Goal: Information Seeking & Learning: Learn about a topic

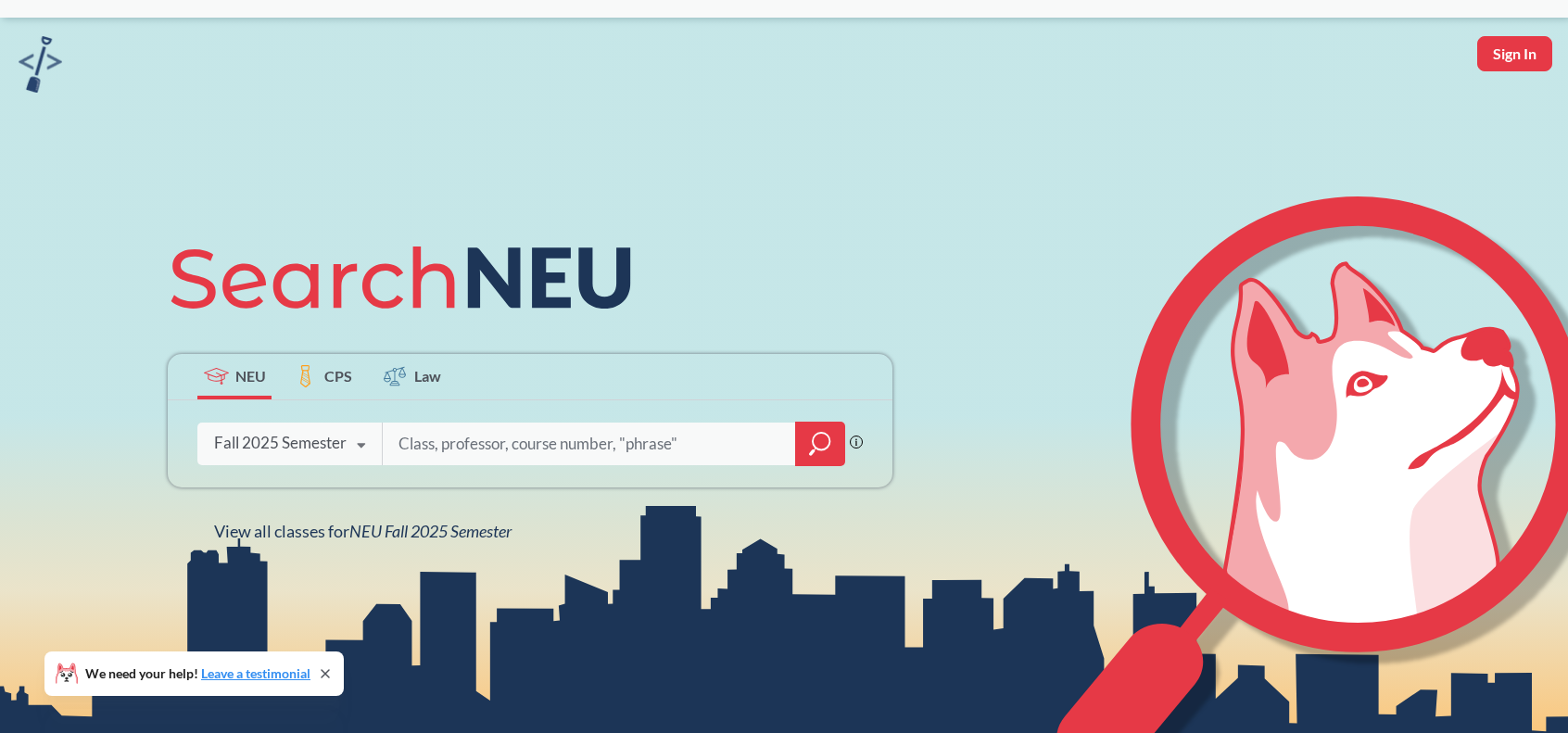
scroll to position [45, 0]
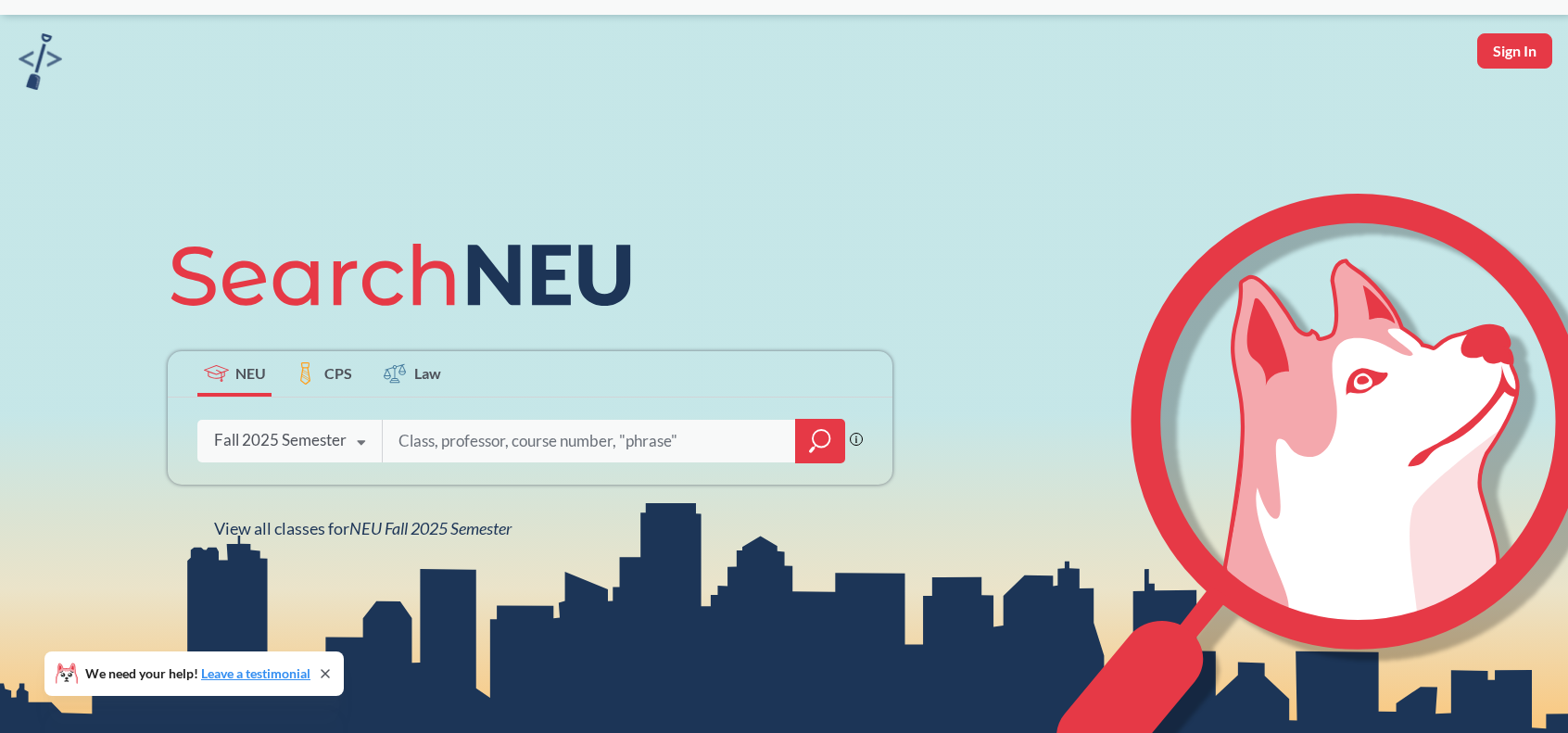
click at [501, 444] on input "search" at bounding box center [590, 441] width 386 height 39
type input "computer science"
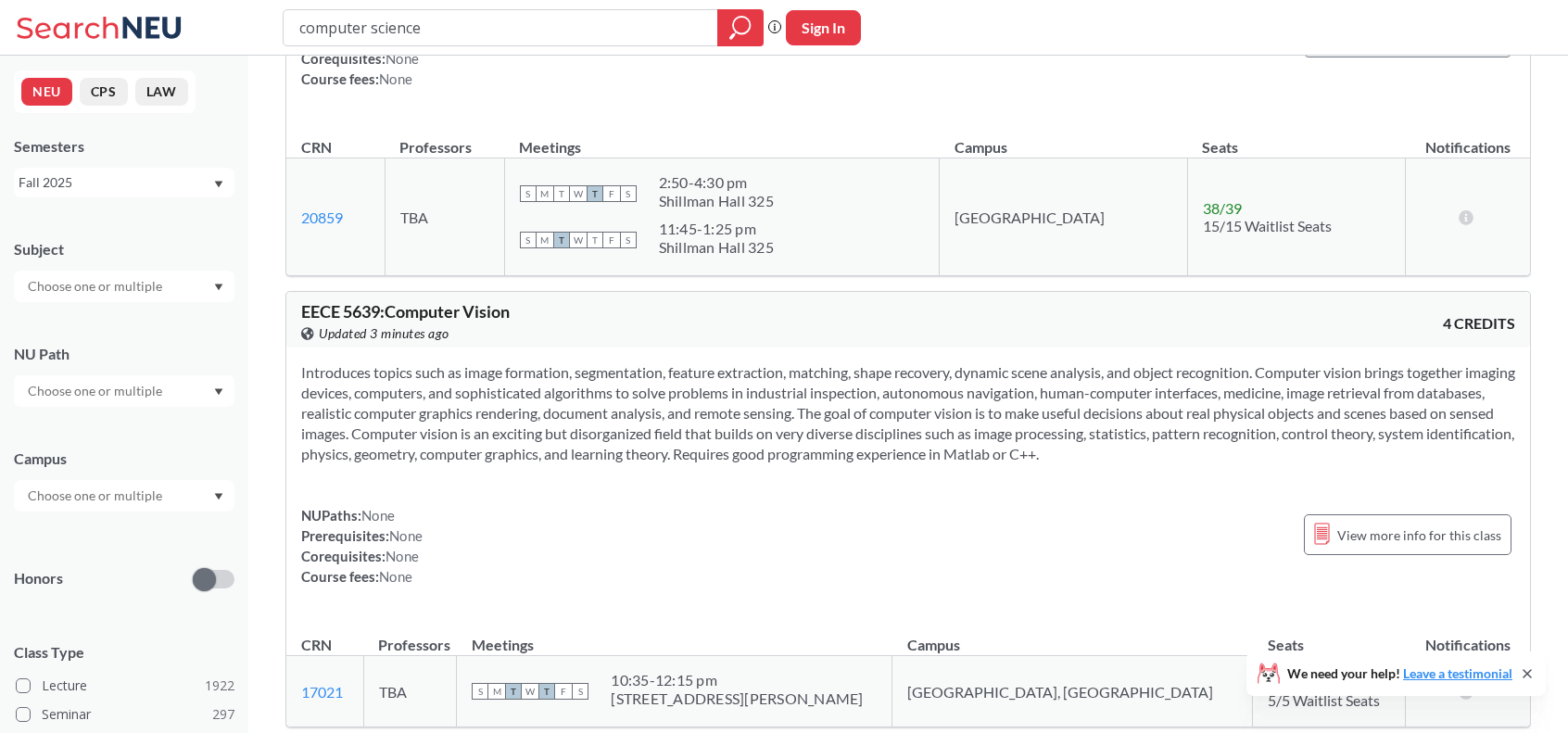
scroll to position [3733, 0]
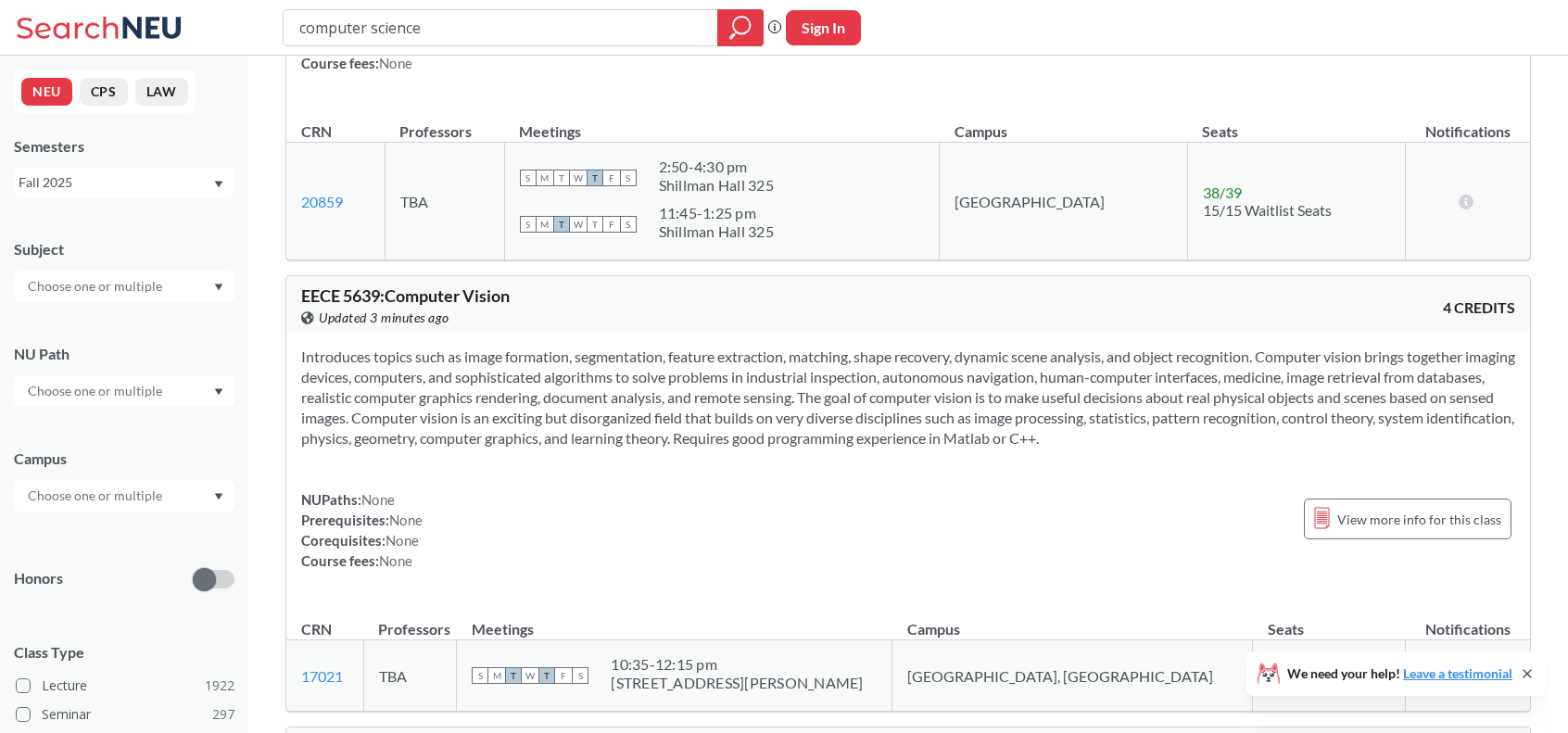
drag, startPoint x: 641, startPoint y: 32, endPoint x: 178, endPoint y: 25, distance: 463.1
click at [178, 25] on div "computer science Phrase search guarantees the exact search appears in the resul…" at bounding box center [784, 28] width 1568 height 55
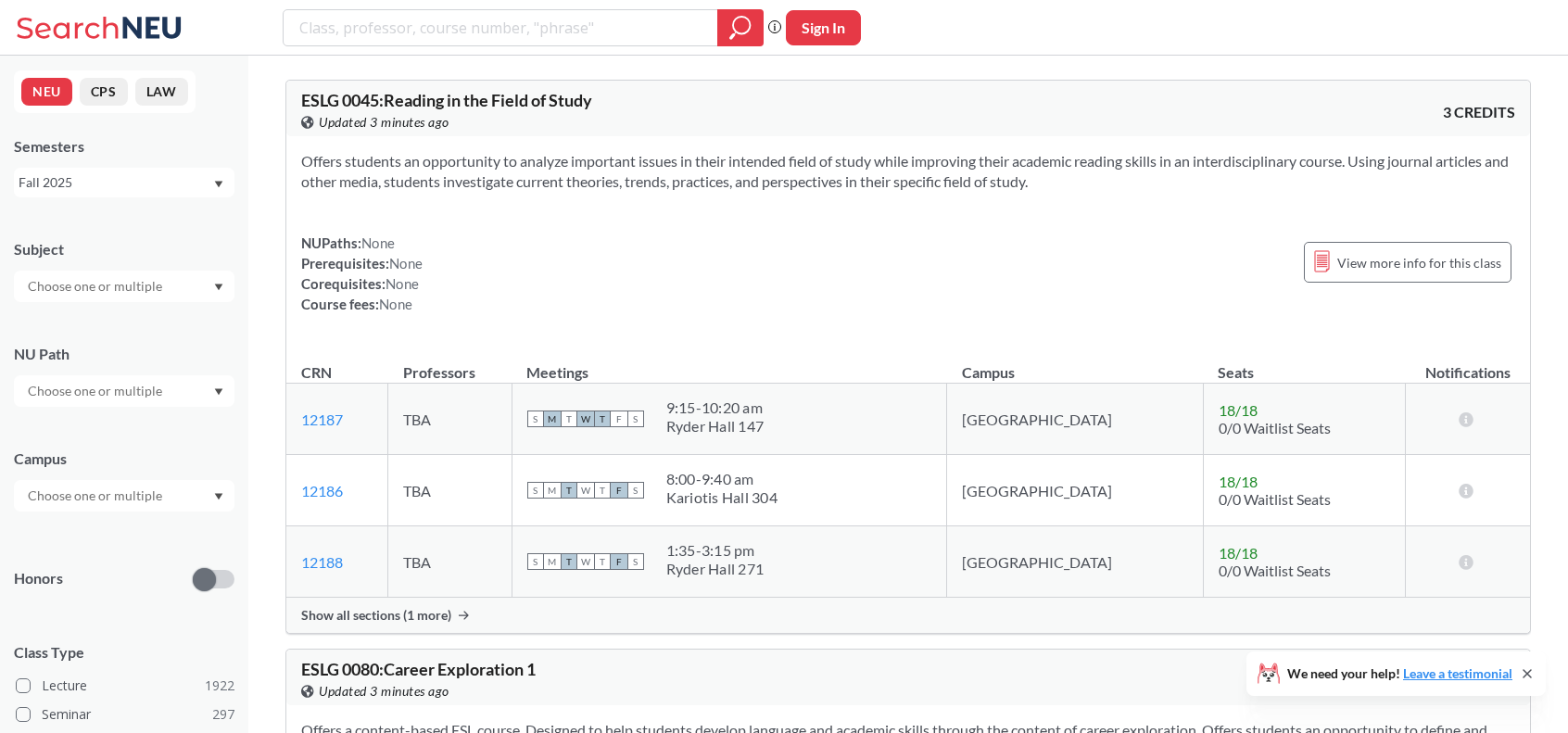
click at [128, 292] on input "text" at bounding box center [95, 285] width 156 height 22
click at [160, 337] on p "Computer Science" at bounding box center [128, 338] width 209 height 18
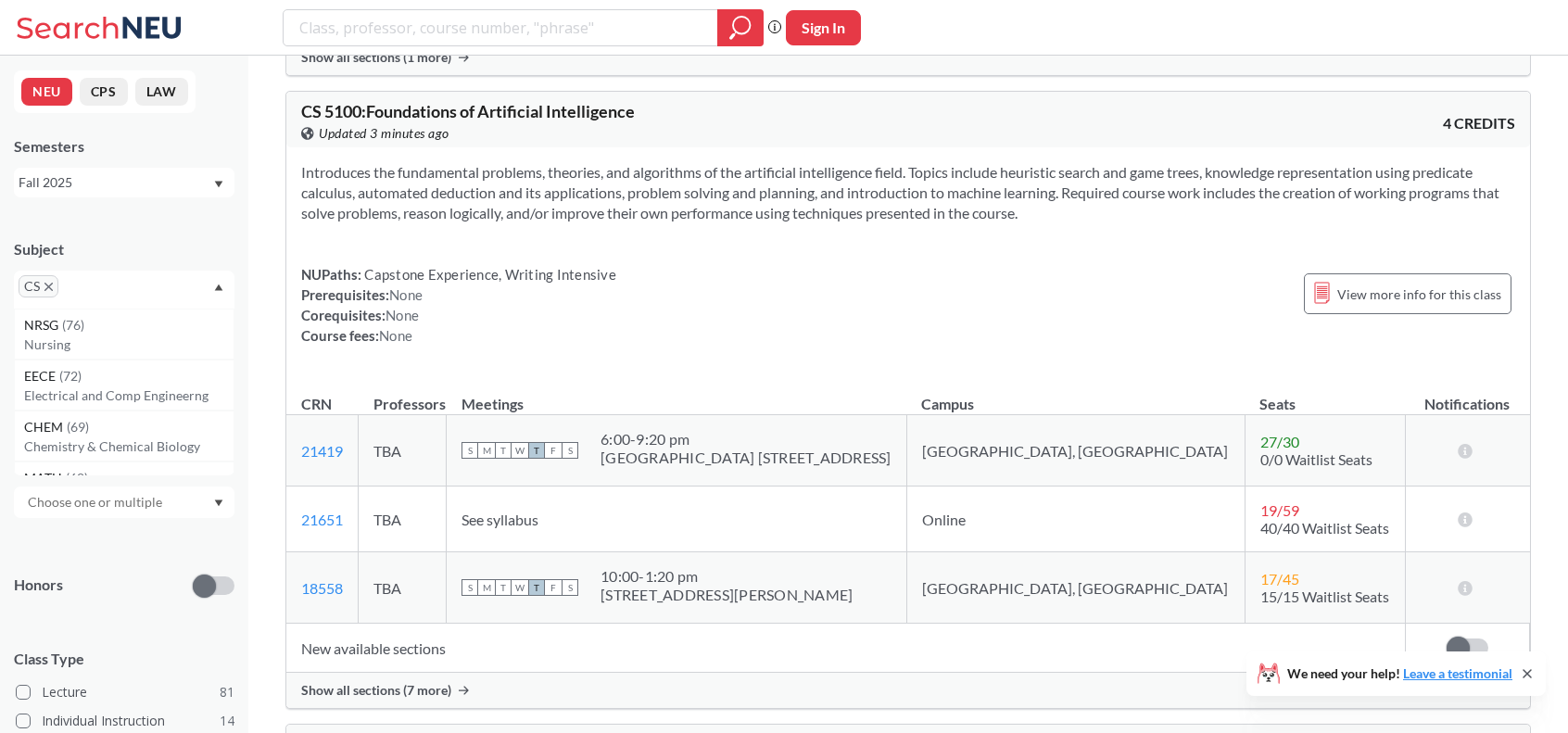
scroll to position [25355, 0]
click at [387, 672] on div "Show all sections (7 more)" at bounding box center [908, 689] width 1244 height 35
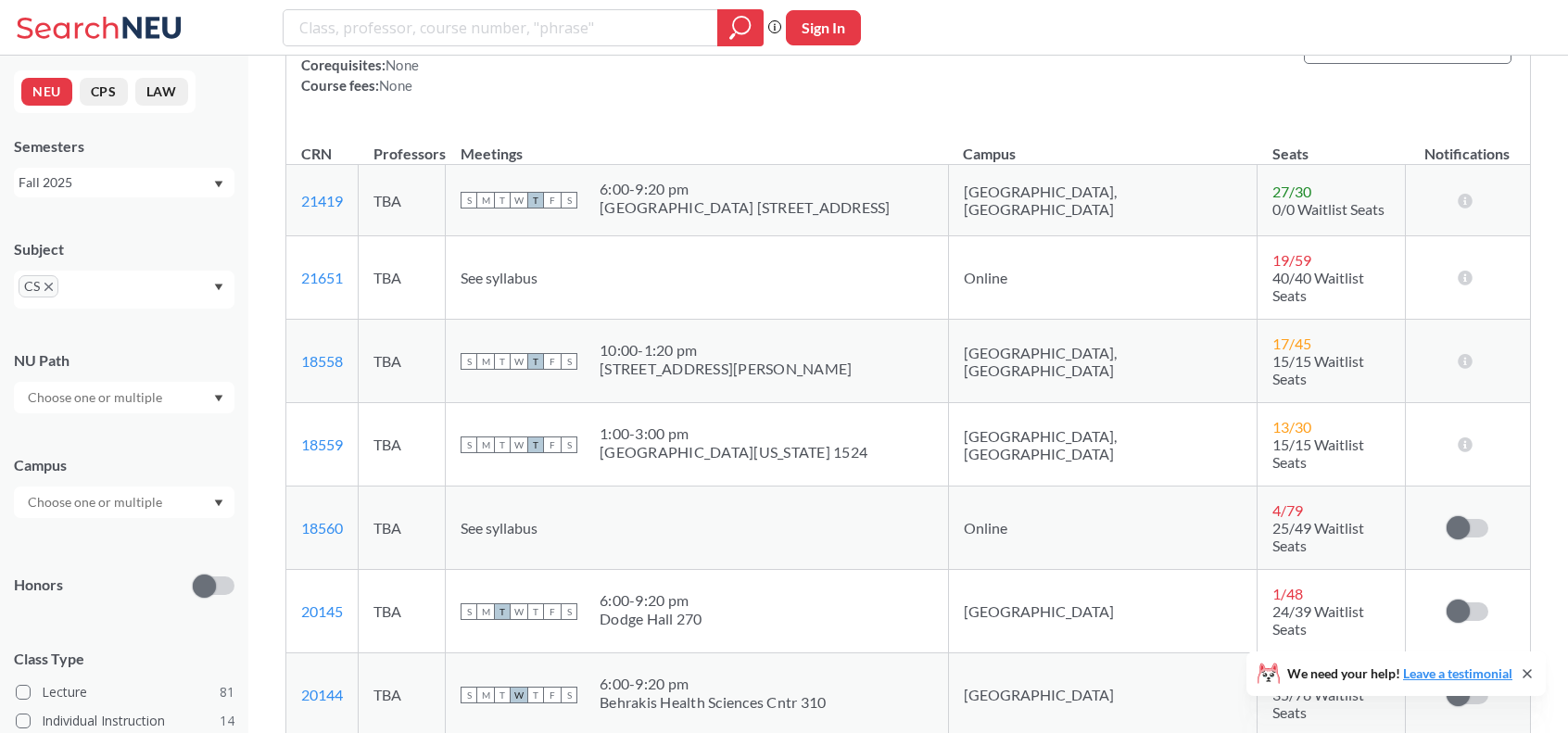
scroll to position [25605, 0]
drag, startPoint x: 661, startPoint y: 533, endPoint x: 731, endPoint y: 551, distance: 72.3
click at [731, 653] on td "S M T W T F S 6:00 - 9:20 pm Behrakis Health Sciences Cntr 310" at bounding box center [697, 694] width 503 height 83
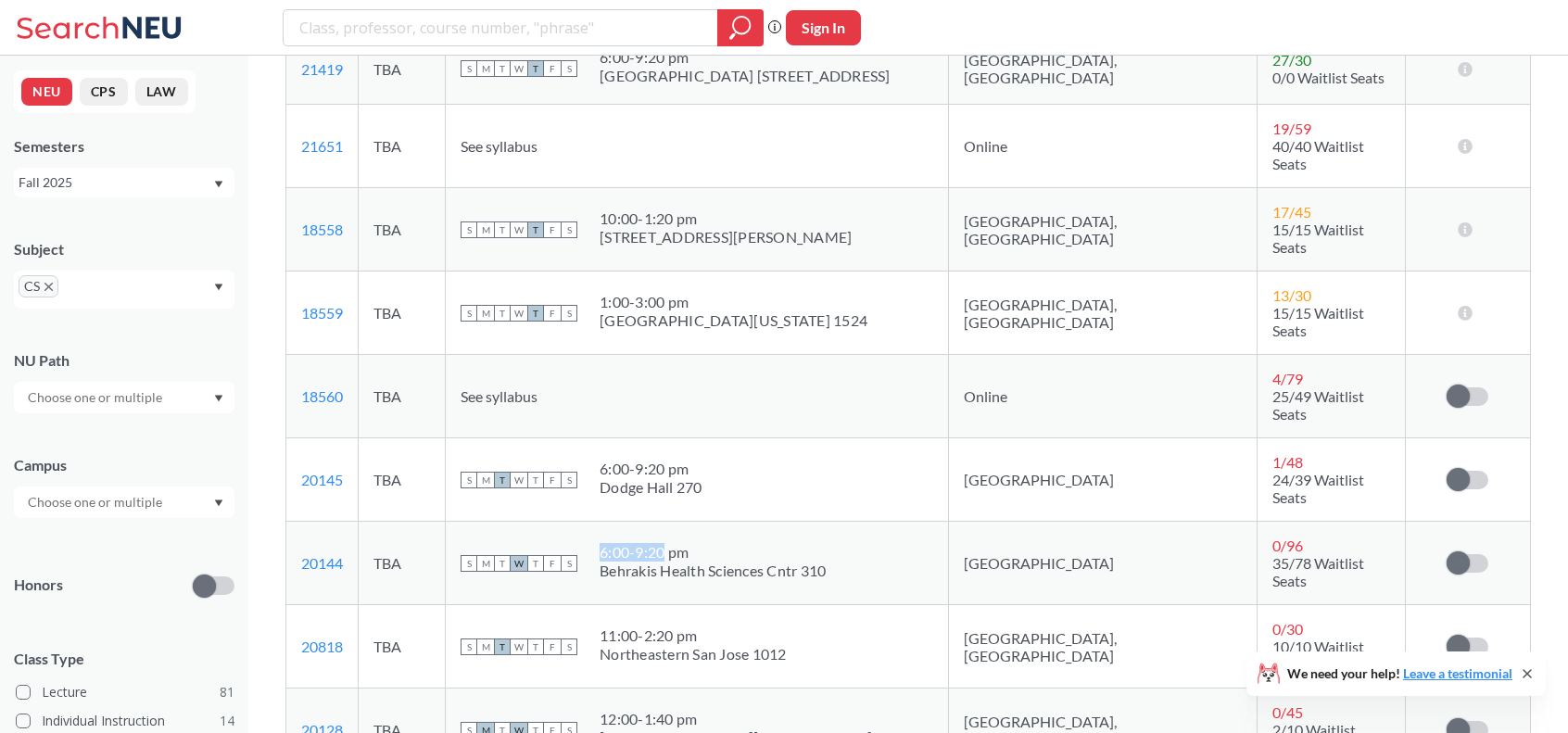
scroll to position [25738, 0]
click at [910, 458] on div "S M T W T F S 6:00 - 9:20 pm [GEOGRAPHIC_DATA] 270" at bounding box center [697, 478] width 472 height 41
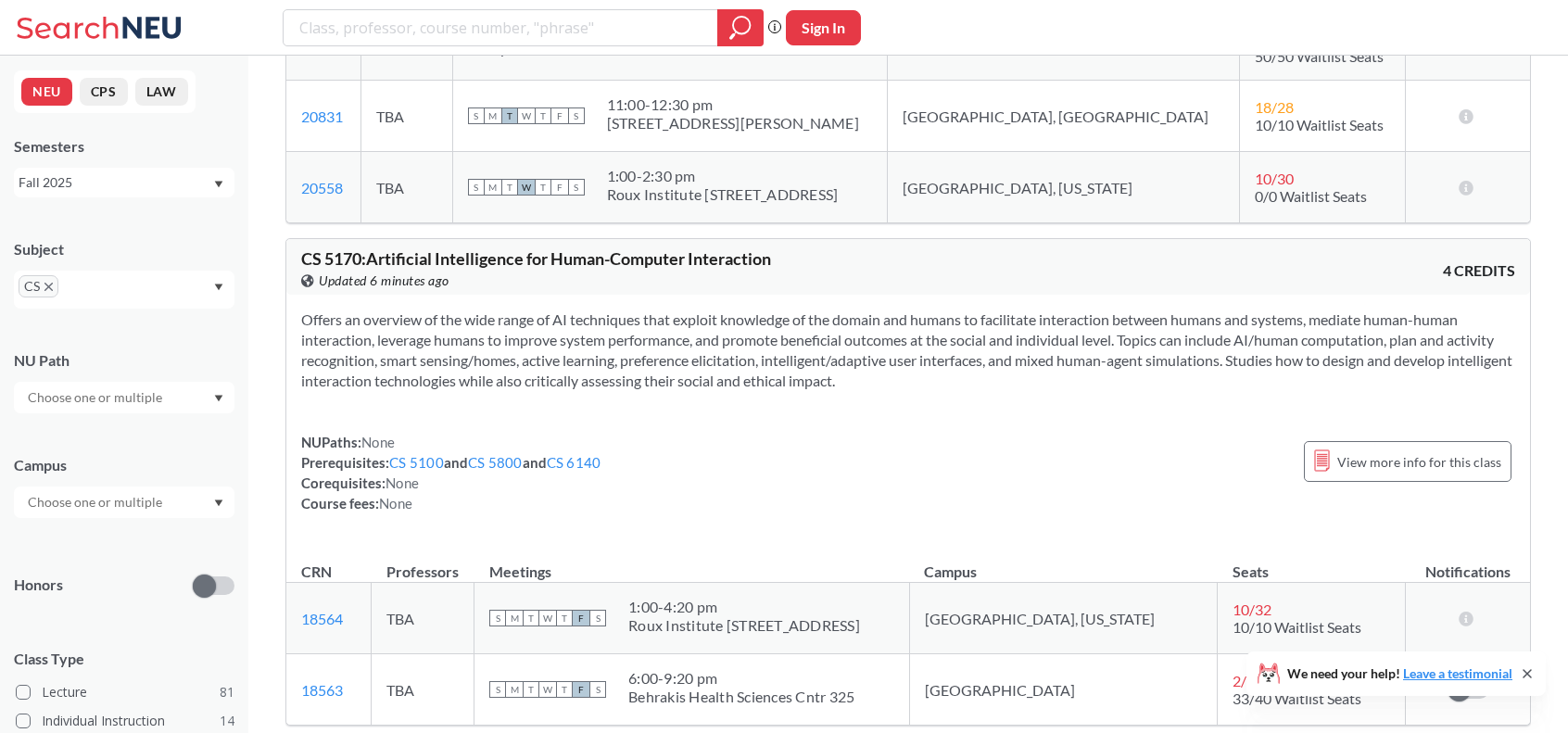
scroll to position [27533, 0]
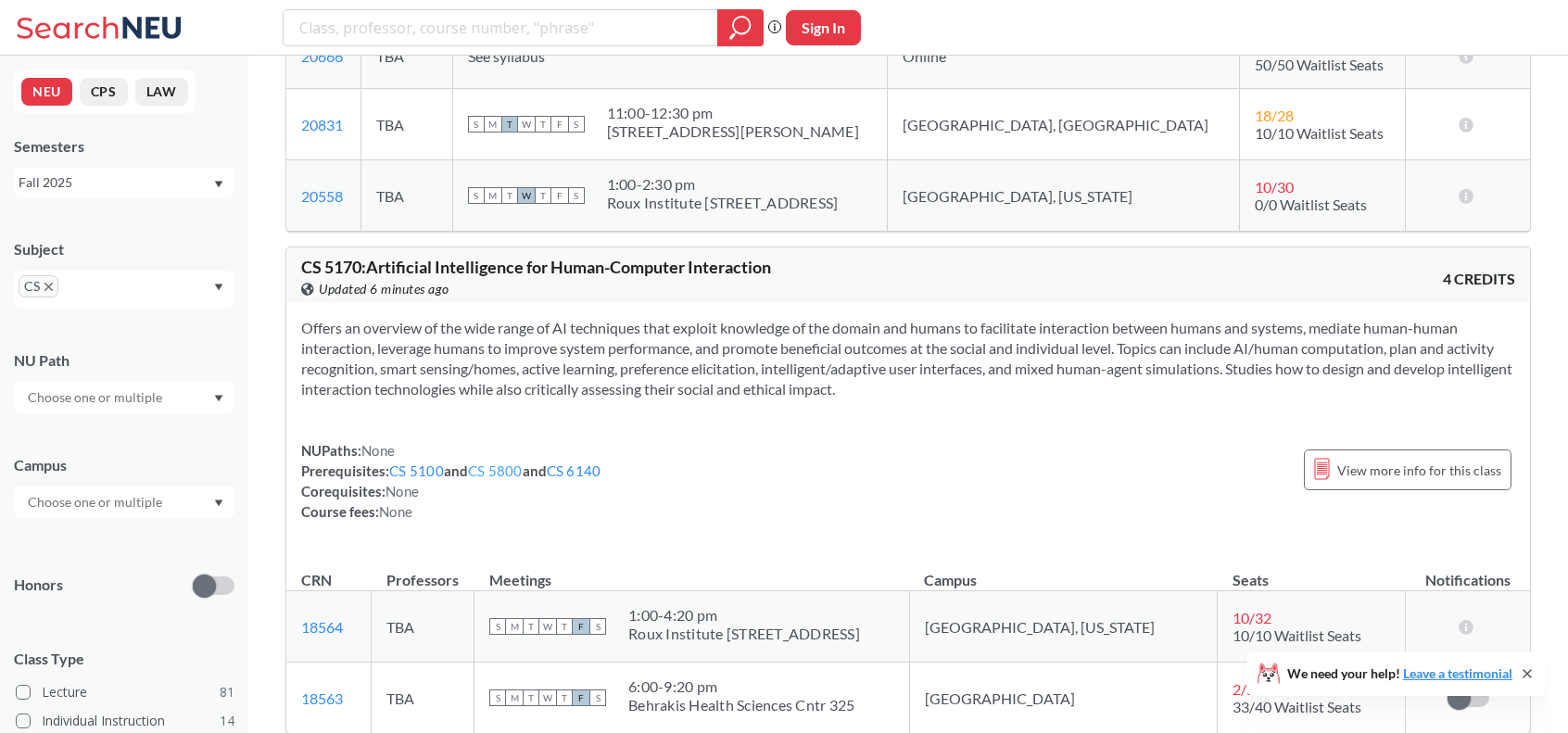
drag, startPoint x: 500, startPoint y: 284, endPoint x: 482, endPoint y: 275, distance: 20.1
click at [482, 463] on link "CS 5800" at bounding box center [494, 471] width 54 height 16
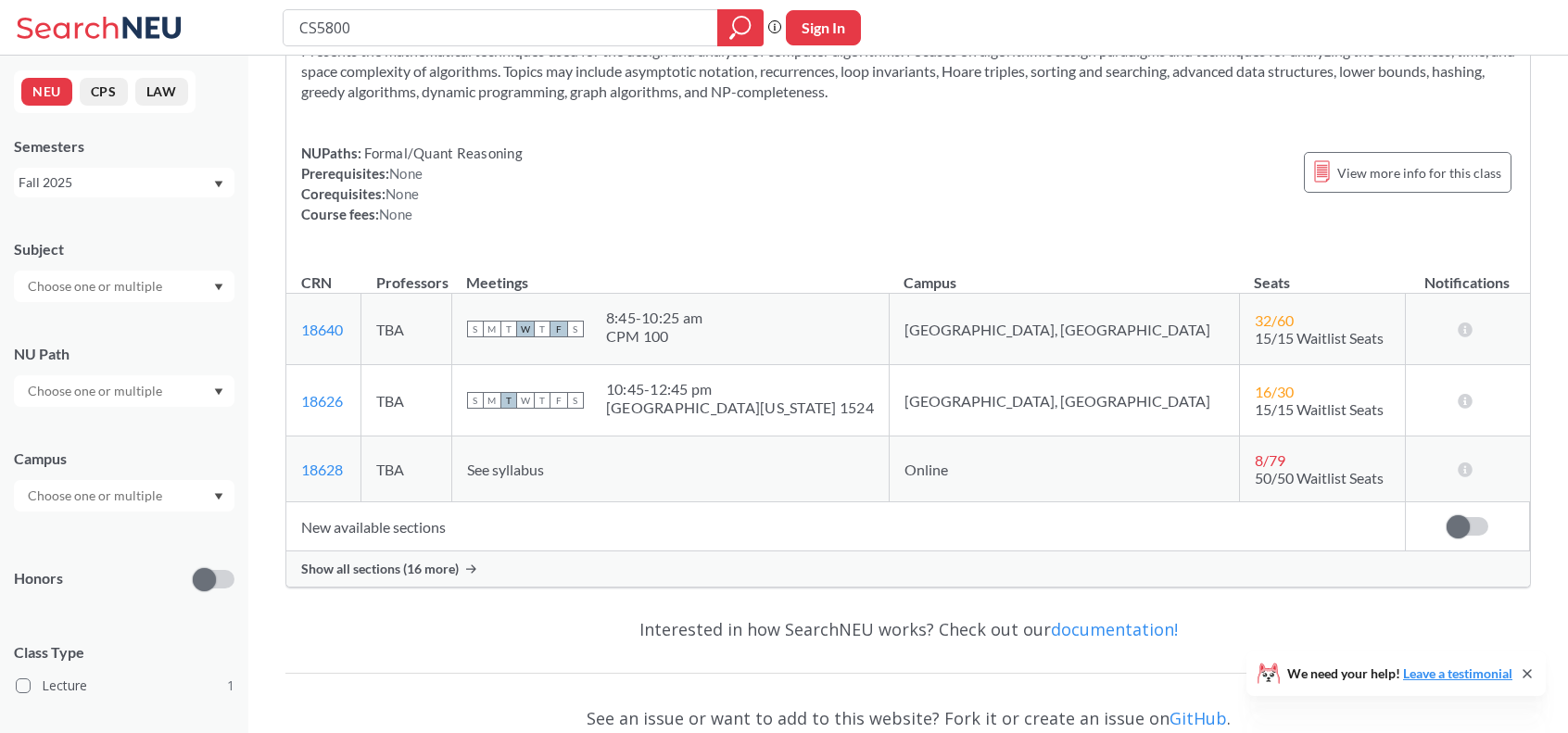
scroll to position [112, 0]
click at [452, 368] on td "TBA" at bounding box center [407, 400] width 91 height 72
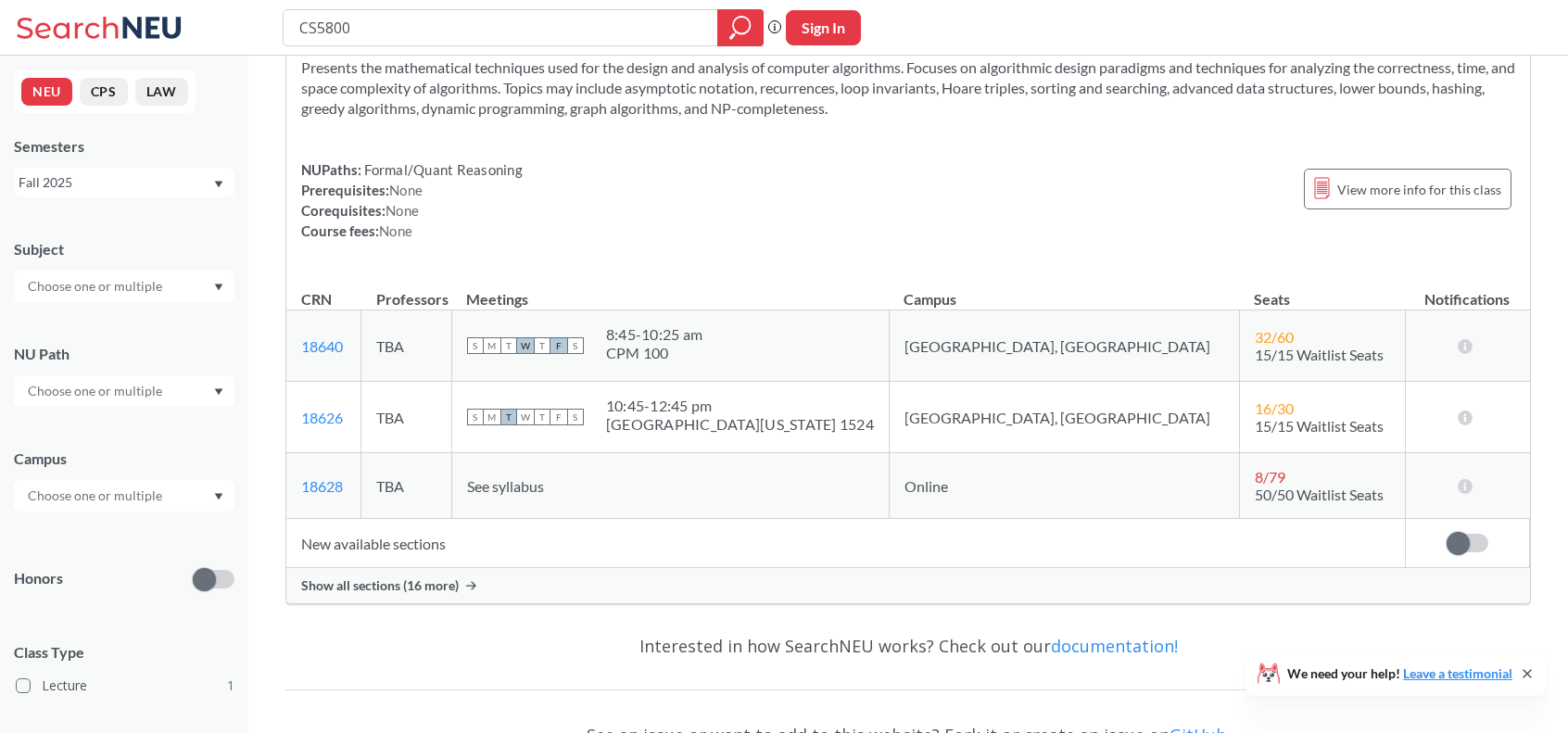
scroll to position [94, 0]
click at [390, 581] on span "Show all sections (16 more)" at bounding box center [380, 584] width 157 height 16
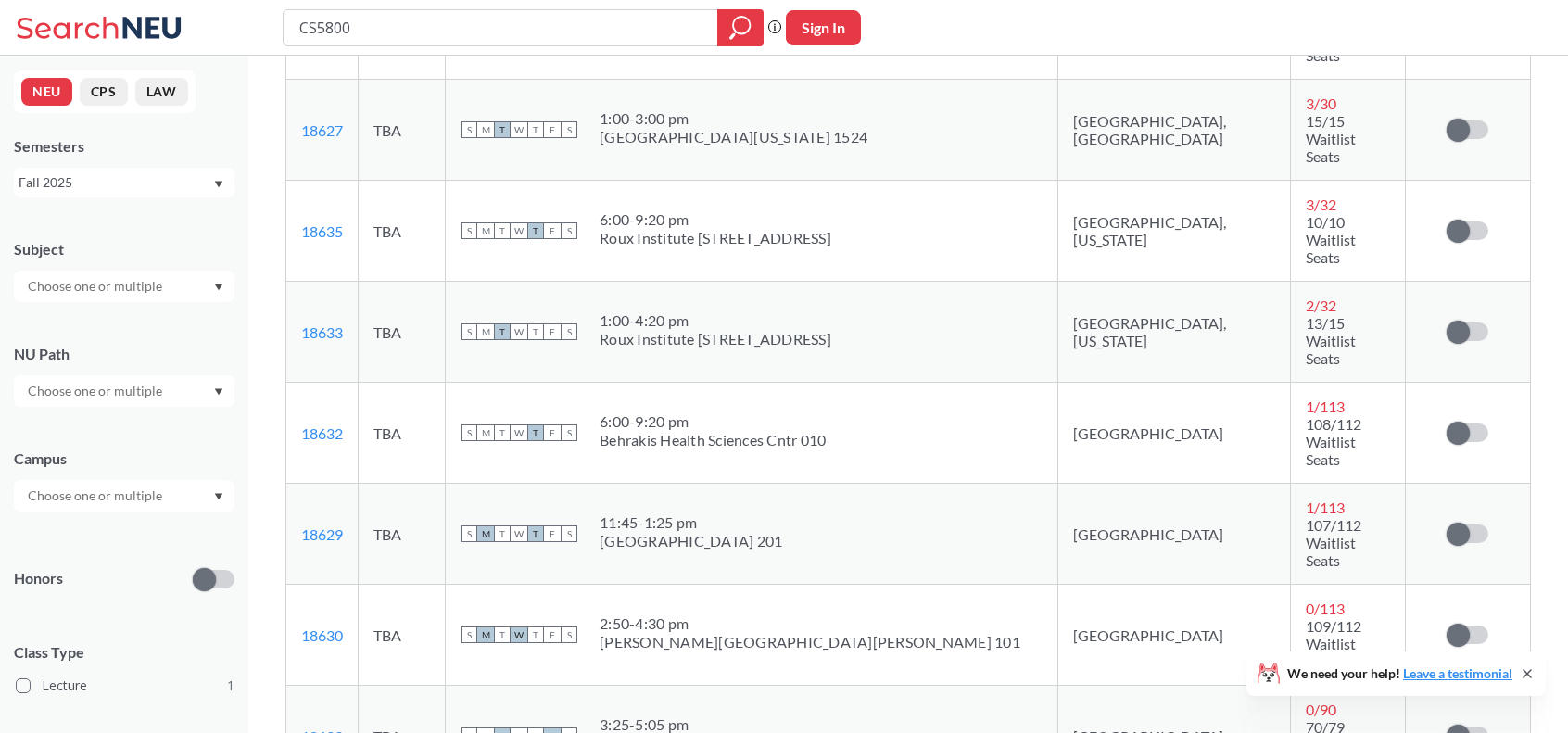
scroll to position [930, 0]
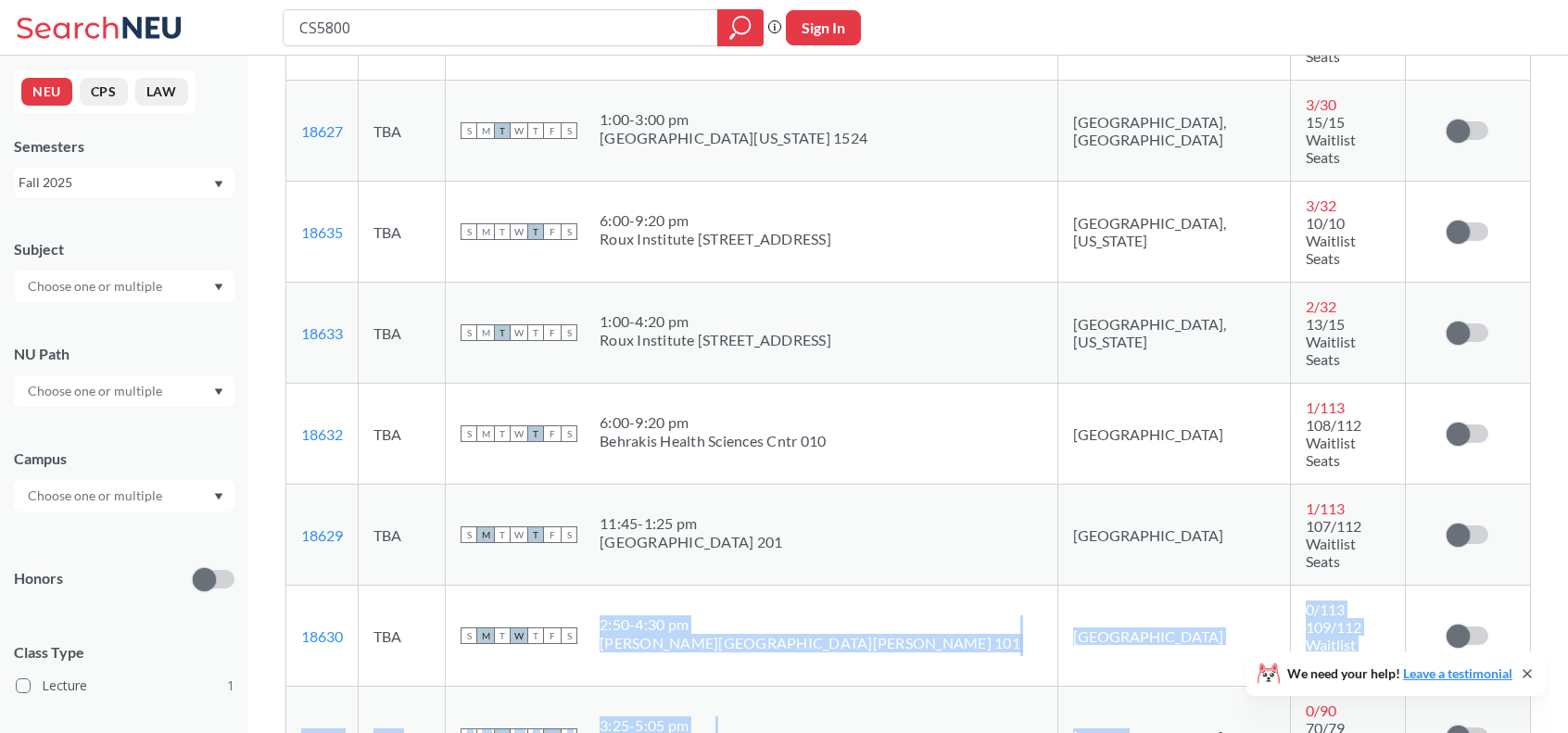
drag, startPoint x: 1024, startPoint y: 367, endPoint x: 852, endPoint y: 291, distance: 188.0
click at [852, 291] on tbody "18640 View this section on Banner. TBA S M T W T F S 8:45 - 10:25 am CPM [GEOGR…" at bounding box center [908, 416] width 1244 height 1884
